Goal: Information Seeking & Learning: Learn about a topic

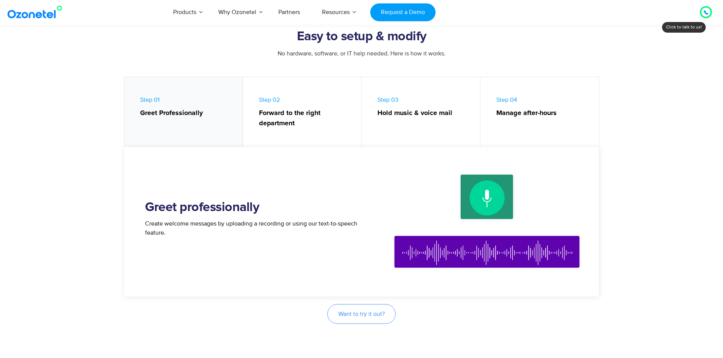
scroll to position [268, 0]
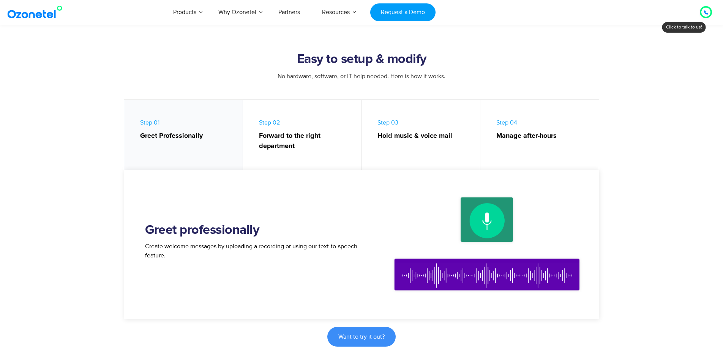
click at [197, 146] on link "Step 01 Greet Professionally" at bounding box center [183, 137] width 119 height 74
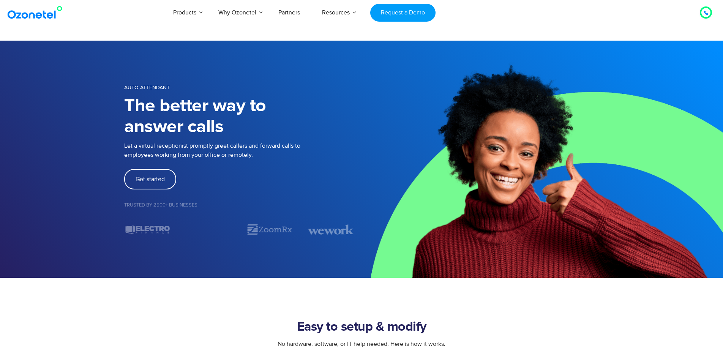
scroll to position [0, 0]
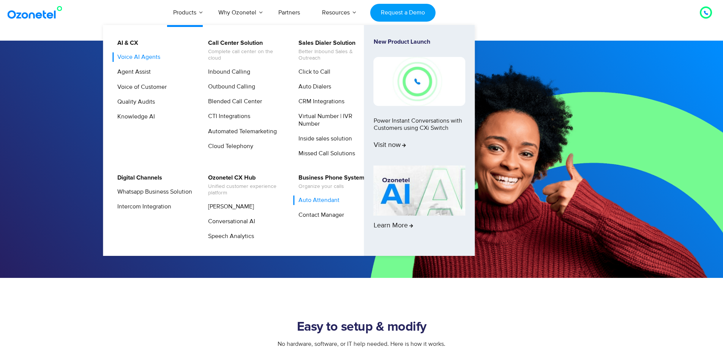
click at [145, 59] on link "Voice AI Agents" at bounding box center [136, 56] width 49 height 9
click at [142, 68] on link "Agent Assist" at bounding box center [131, 71] width 39 height 9
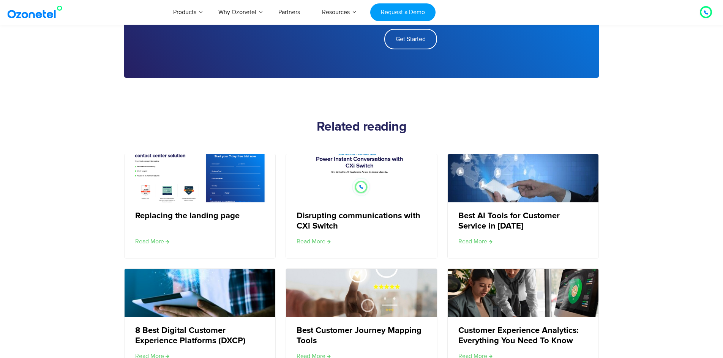
scroll to position [1266, 0]
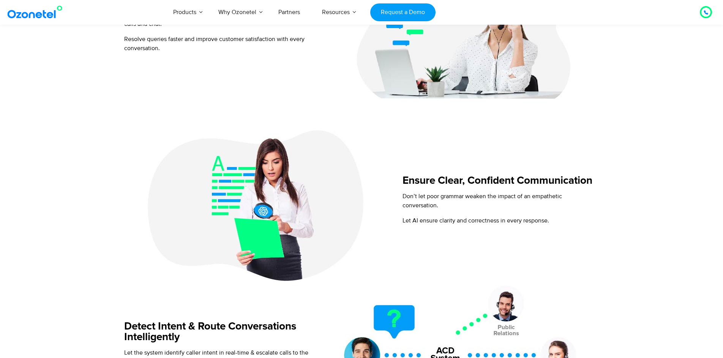
scroll to position [226, 0]
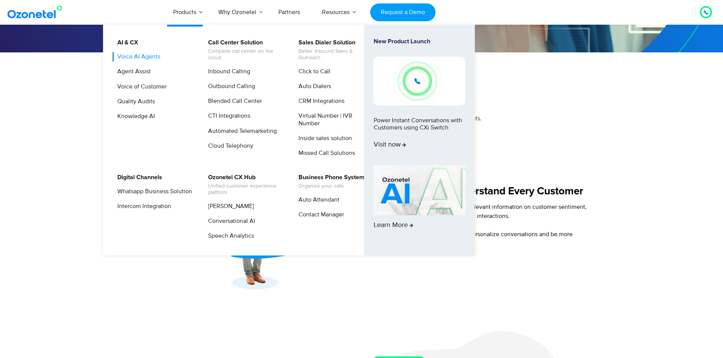
click at [140, 59] on link "Voice AI Agents" at bounding box center [136, 56] width 49 height 9
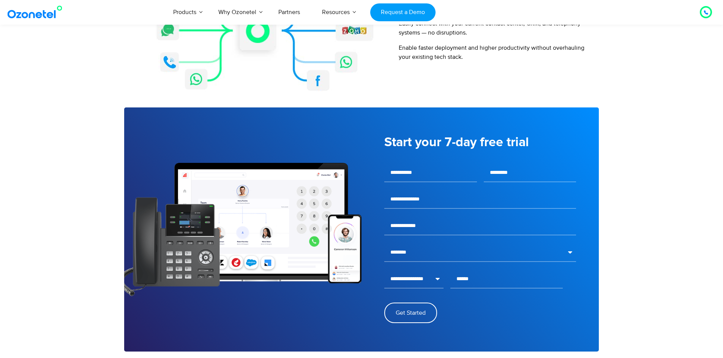
scroll to position [951, 0]
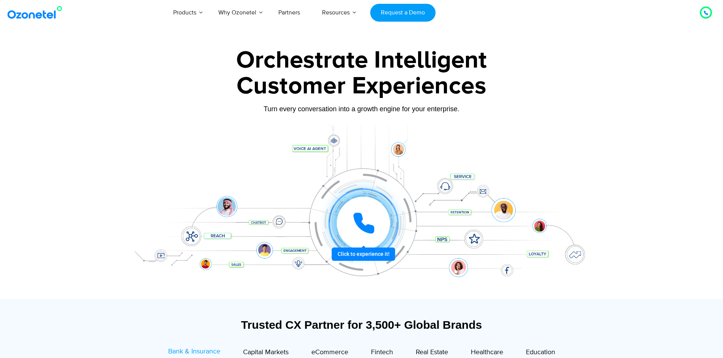
click at [370, 229] on icon at bounding box center [363, 223] width 19 height 19
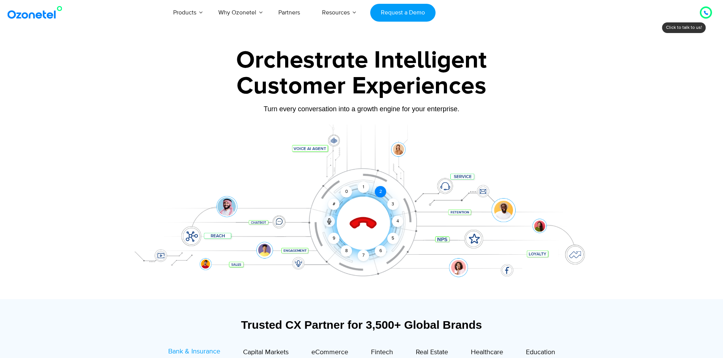
click at [382, 190] on div "2" at bounding box center [380, 191] width 11 height 11
click at [376, 191] on div "2" at bounding box center [380, 191] width 11 height 11
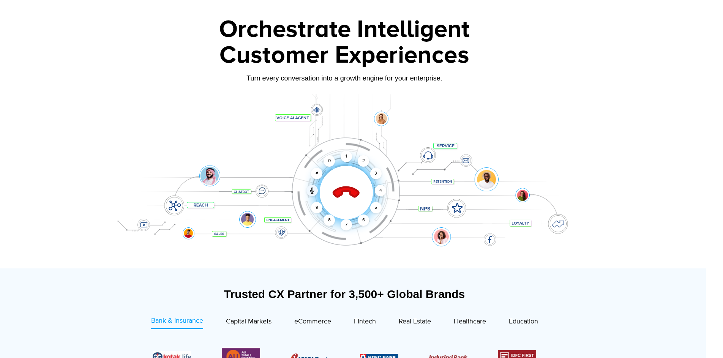
scroll to position [34, 16]
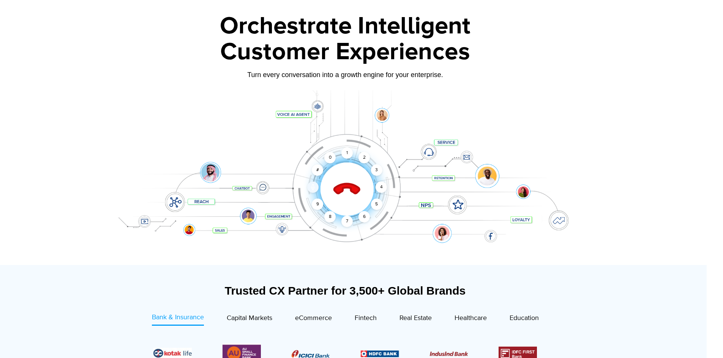
click at [314, 188] on icon at bounding box center [312, 188] width 3 height 2
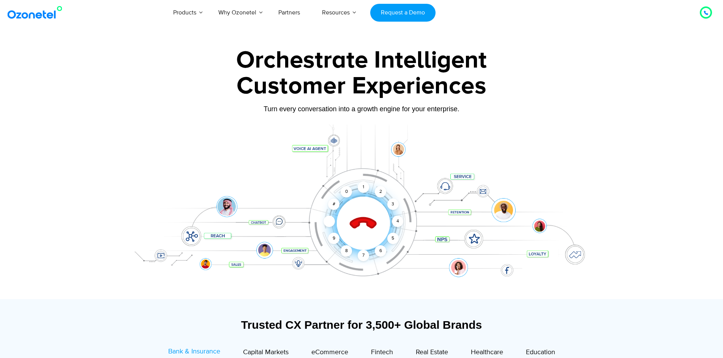
scroll to position [0, 0]
click at [366, 221] on icon at bounding box center [363, 223] width 27 height 27
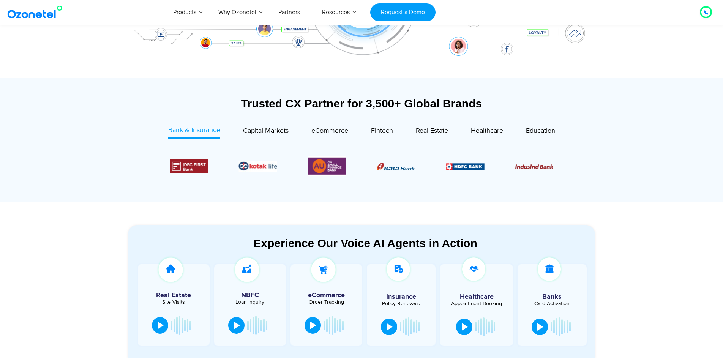
scroll to position [259, 0]
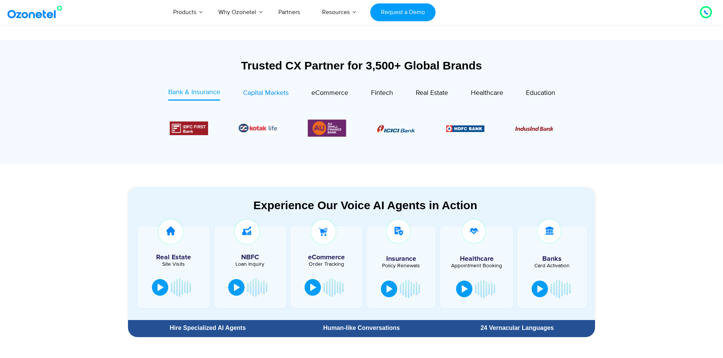
click at [273, 95] on span "Capital Markets" at bounding box center [266, 93] width 46 height 8
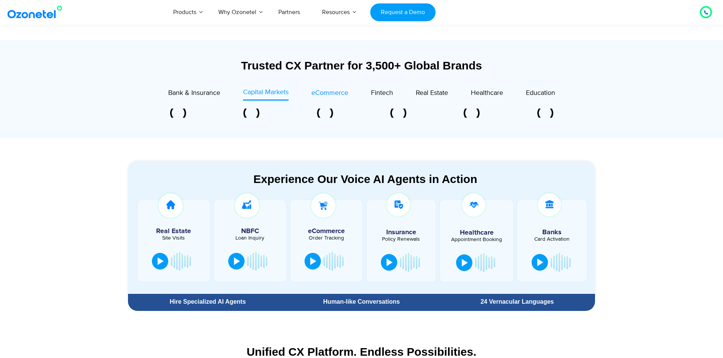
click at [321, 95] on span "eCommerce" at bounding box center [329, 93] width 37 height 8
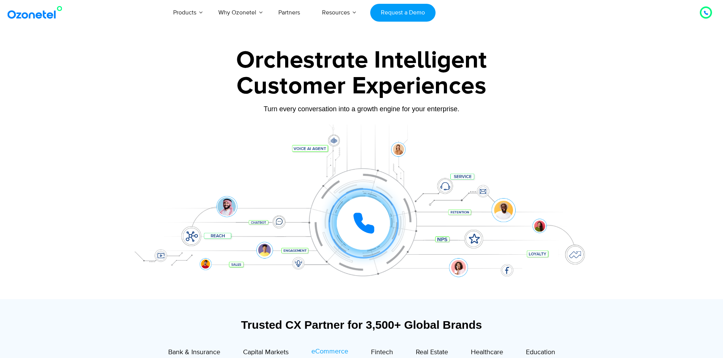
scroll to position [0, 0]
